Goal: Task Accomplishment & Management: Complete application form

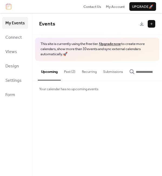
click at [150, 25] on button at bounding box center [152, 24] width 8 height 8
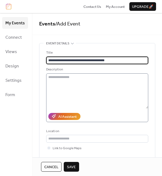
type input "**********"
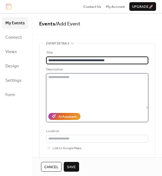
click at [60, 77] on textarea at bounding box center [97, 90] width 102 height 35
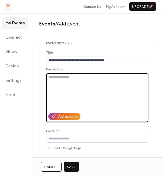
paste textarea "**********"
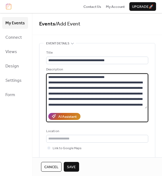
scroll to position [683, 0]
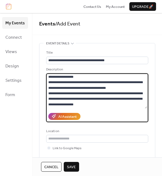
click at [114, 82] on textarea at bounding box center [96, 90] width 101 height 35
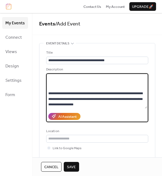
scroll to position [653, 0]
click at [101, 104] on textarea at bounding box center [96, 90] width 101 height 35
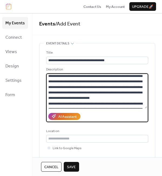
scroll to position [0, 0]
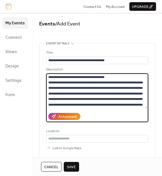
click at [118, 78] on textarea at bounding box center [96, 90] width 101 height 35
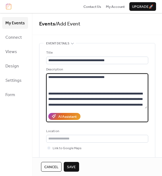
scroll to position [31, 0]
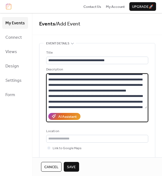
click at [125, 95] on textarea at bounding box center [96, 90] width 101 height 35
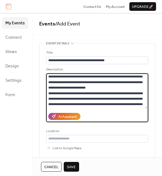
scroll to position [78, 0]
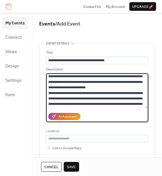
click at [135, 94] on textarea at bounding box center [96, 90] width 101 height 35
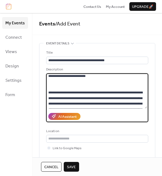
scroll to position [120, 0]
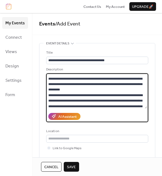
click at [119, 95] on textarea at bounding box center [96, 90] width 101 height 35
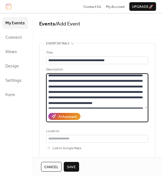
scroll to position [198, 0]
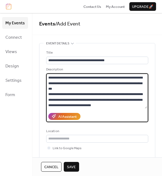
click at [112, 82] on textarea at bounding box center [96, 90] width 101 height 35
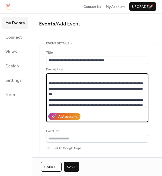
scroll to position [209, 0]
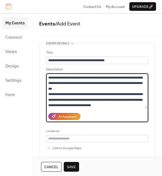
click at [92, 100] on textarea at bounding box center [96, 90] width 101 height 35
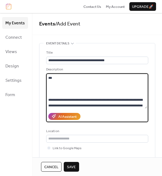
scroll to position [250, 0]
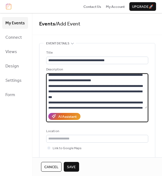
click at [128, 92] on textarea at bounding box center [96, 90] width 101 height 35
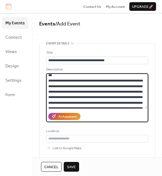
scroll to position [298, 0]
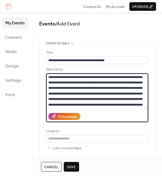
click at [86, 75] on textarea at bounding box center [96, 90] width 101 height 35
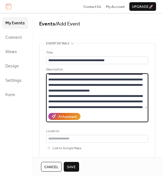
scroll to position [370, 0]
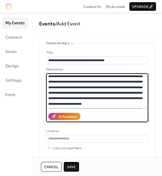
click at [134, 77] on textarea at bounding box center [96, 90] width 101 height 35
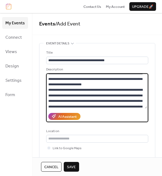
scroll to position [437, 0]
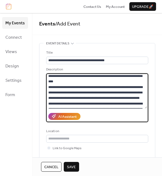
click at [95, 74] on textarea at bounding box center [96, 90] width 101 height 35
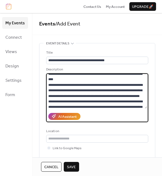
scroll to position [473, 0]
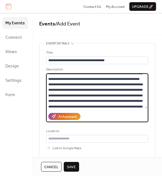
click at [120, 84] on textarea at bounding box center [96, 90] width 101 height 35
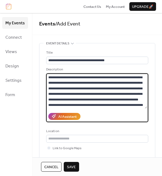
scroll to position [520, 0]
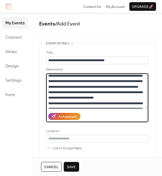
click at [97, 75] on textarea at bounding box center [96, 90] width 101 height 35
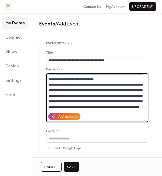
scroll to position [586, 0]
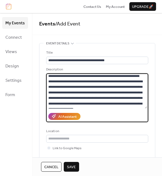
click at [71, 75] on textarea at bounding box center [96, 90] width 101 height 35
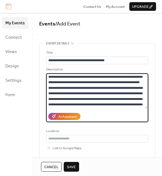
click at [101, 93] on textarea at bounding box center [96, 90] width 101 height 35
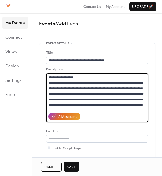
scroll to position [656, 0]
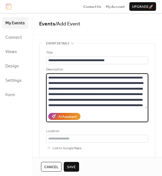
click at [93, 78] on textarea at bounding box center [96, 90] width 101 height 35
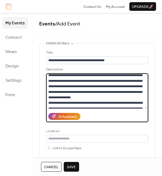
scroll to position [704, 0]
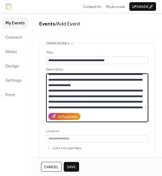
click at [130, 79] on textarea at bounding box center [96, 90] width 101 height 35
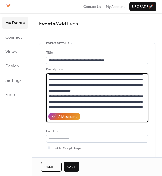
scroll to position [720, 0]
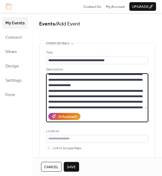
click at [105, 102] on textarea at bounding box center [96, 90] width 101 height 35
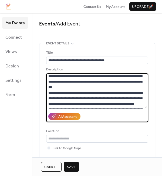
scroll to position [773, 0]
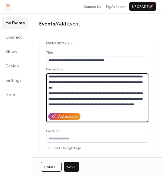
click at [115, 102] on textarea at bounding box center [96, 90] width 101 height 35
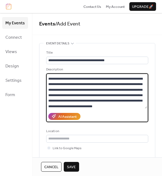
scroll to position [846, 0]
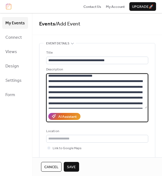
click at [107, 76] on textarea at bounding box center [96, 90] width 101 height 35
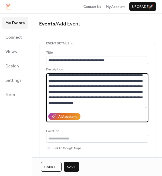
scroll to position [880, 0]
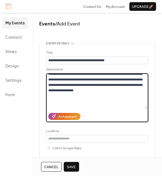
click at [68, 75] on textarea at bounding box center [96, 90] width 101 height 35
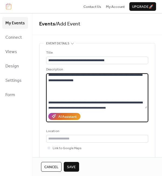
scroll to position [914, 0]
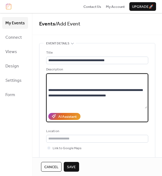
click at [81, 91] on textarea at bounding box center [96, 90] width 101 height 35
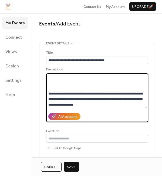
scroll to position [1020, 0]
click at [99, 100] on textarea at bounding box center [96, 90] width 101 height 35
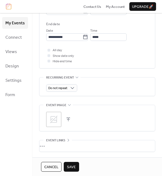
scroll to position [194, 0]
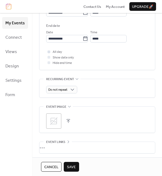
type textarea "**********"
click at [48, 51] on div at bounding box center [49, 51] width 3 height 3
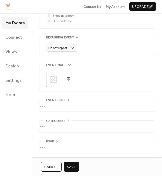
scroll to position [237, 0]
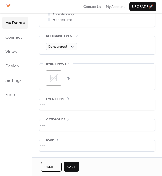
click at [52, 77] on icon at bounding box center [54, 78] width 8 height 8
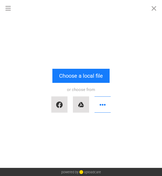
scroll to position [1031, 0]
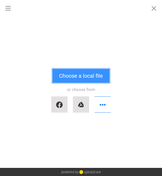
click at [65, 76] on button "Choose a local file" at bounding box center [80, 76] width 57 height 14
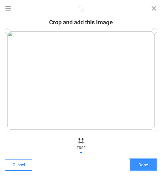
click at [142, 163] on button "Done" at bounding box center [143, 164] width 27 height 11
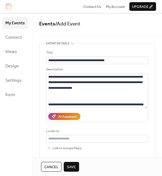
scroll to position [1036, 0]
click at [74, 166] on span "Save" at bounding box center [71, 166] width 9 height 5
